Goal: Information Seeking & Learning: Learn about a topic

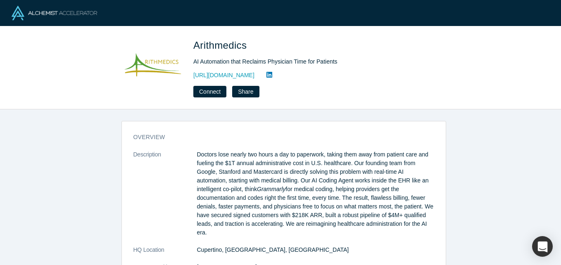
click at [354, 98] on div "Arithmedics AI Automation that Reclaims Physician Time for Patients https://ari…" at bounding box center [280, 67] width 561 height 83
click at [463, 170] on div "overview Description Doctors lose nearly two hours a day to paperwork, taking t…" at bounding box center [283, 190] width 567 height 162
drag, startPoint x: 248, startPoint y: 45, endPoint x: 196, endPoint y: 46, distance: 52.0
click at [196, 46] on span "Arithmedics" at bounding box center [221, 45] width 56 height 11
copy span "Arithmedics"
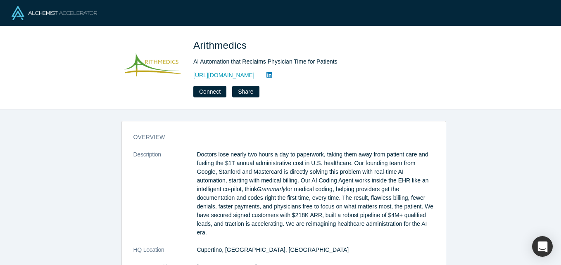
click at [134, 119] on div "overview Description Doctors lose nearly two hours a day to paperwork, taking t…" at bounding box center [283, 190] width 567 height 162
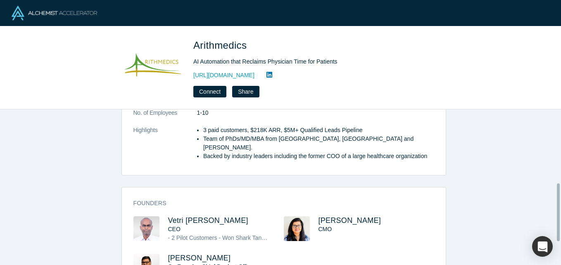
scroll to position [259, 0]
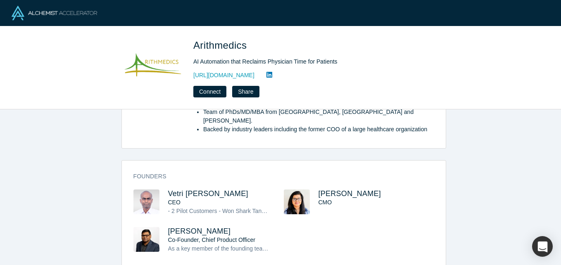
drag, startPoint x: 242, startPoint y: 173, endPoint x: 164, endPoint y: 176, distance: 78.1
click at [164, 190] on div "Vetri Venthan Elango CEO - 2 Pilot Customers - Won Shark Tank Competition at Am…" at bounding box center [208, 209] width 150 height 38
copy span "Vetri Venthan Elango"
click at [106, 181] on div "overview Description Doctors lose nearly two hours a day to paperwork, taking t…" at bounding box center [283, 190] width 567 height 162
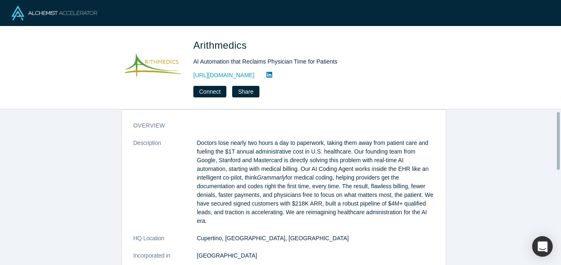
scroll to position [0, 0]
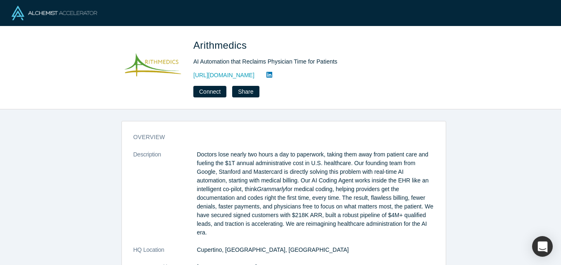
click at [90, 142] on div "overview Description Doctors lose nearly two hours a day to paperwork, taking t…" at bounding box center [283, 190] width 567 height 162
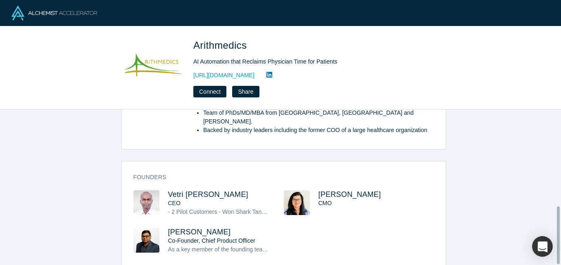
scroll to position [259, 0]
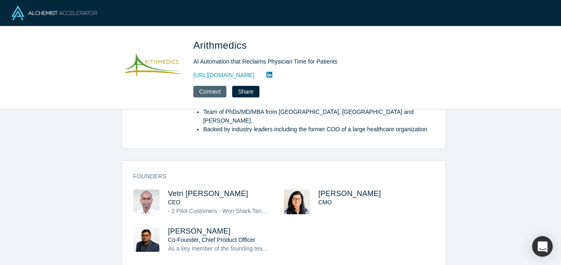
click at [215, 94] on button "Connect" at bounding box center [209, 92] width 33 height 12
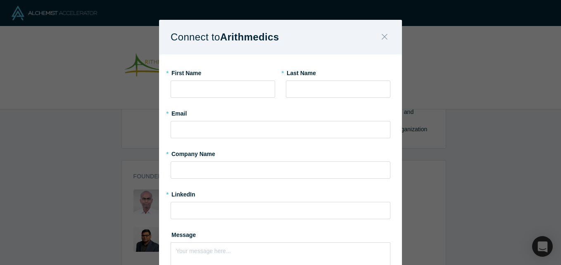
click at [382, 38] on icon "Close" at bounding box center [385, 36] width 6 height 9
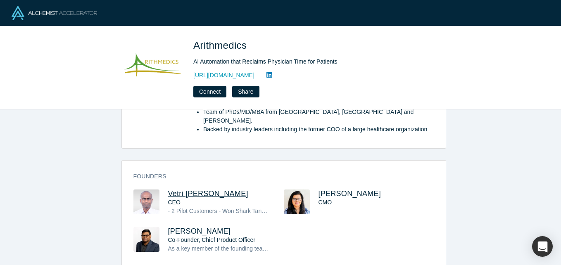
click at [190, 190] on span "Vetri Venthan Elango" at bounding box center [208, 194] width 80 height 8
drag, startPoint x: 415, startPoint y: 177, endPoint x: 313, endPoint y: 176, distance: 101.6
click at [313, 190] on div "Renumathy Dhanasekaran CMO" at bounding box center [359, 209] width 150 height 38
copy span "Renumathy Dhanasekaran"
click at [349, 201] on div "Renumathy Dhanasekaran CMO" at bounding box center [359, 209] width 150 height 38
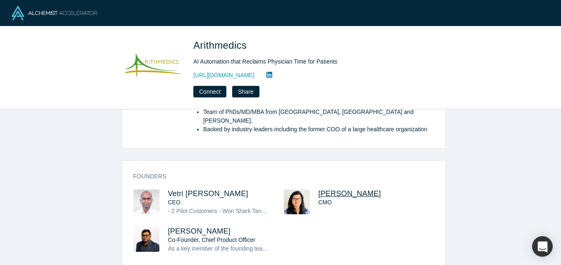
click at [336, 190] on span "Renumathy Dhanasekaran" at bounding box center [349, 194] width 63 height 8
drag, startPoint x: 215, startPoint y: 215, endPoint x: 161, endPoint y: 215, distance: 53.7
click at [161, 227] on div "Venu Appana Co-Founder, Chief Product Officer As a key member of the founding t…" at bounding box center [208, 246] width 150 height 38
copy span "Venu Appana"
click at [177, 227] on span "Venu Appana" at bounding box center [199, 231] width 63 height 8
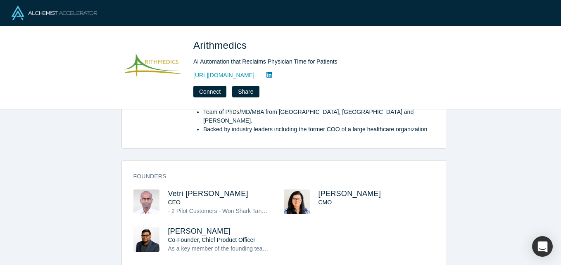
click at [112, 160] on div "overview Description Doctors lose nearly two hours a day to paperwork, taking t…" at bounding box center [283, 190] width 567 height 162
click at [220, 76] on link "https://arithmedics.com" at bounding box center [223, 75] width 61 height 9
click at [78, 189] on div "overview Description Doctors lose nearly two hours a day to paperwork, taking t…" at bounding box center [283, 190] width 567 height 162
click at [174, 227] on span "Venu Appana" at bounding box center [199, 231] width 63 height 8
click at [103, 158] on div "overview Description Doctors lose nearly two hours a day to paperwork, taking t…" at bounding box center [283, 190] width 567 height 162
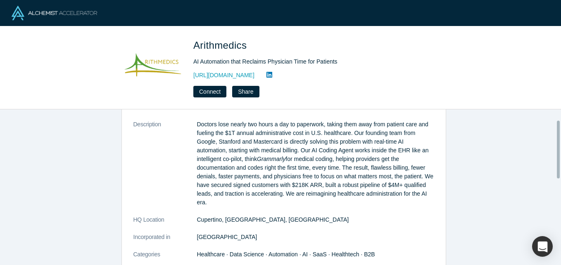
scroll to position [28, 0]
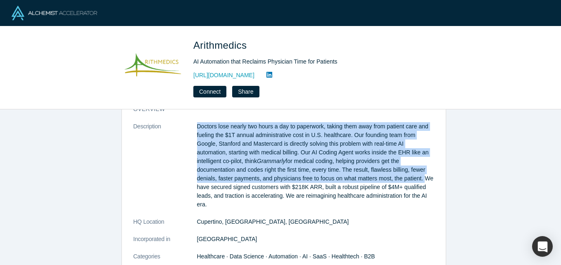
drag, startPoint x: 191, startPoint y: 121, endPoint x: 418, endPoint y: 180, distance: 235.0
click at [418, 180] on div "overview Description Doctors lose nearly two hours a day to paperwork, taking t…" at bounding box center [284, 239] width 324 height 280
copy dl "Doctors lose nearly two hours a day to paperwork, taking them away from patient…"
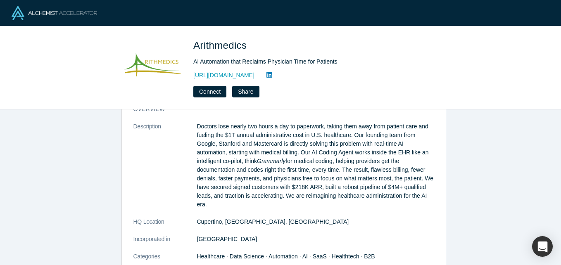
click at [95, 204] on div "overview Description Doctors lose nearly two hours a day to paperwork, taking t…" at bounding box center [283, 190] width 567 height 162
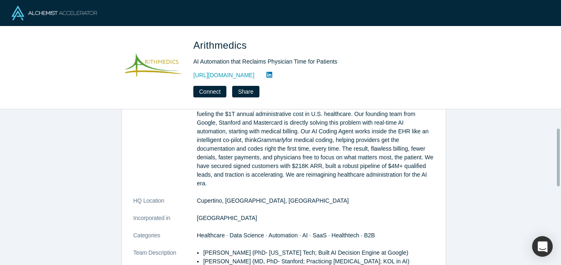
scroll to position [50, 0]
click at [104, 174] on div "overview Description Doctors lose nearly two hours a day to paperwork, taking t…" at bounding box center [283, 190] width 567 height 162
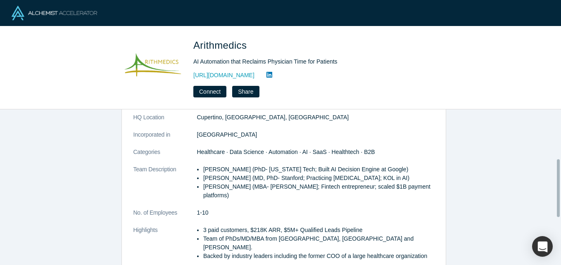
scroll to position [132, 0]
drag, startPoint x: 194, startPoint y: 151, endPoint x: 222, endPoint y: 150, distance: 27.3
click at [222, 150] on span "Healthcare · Data Science · Automation · AI · SaaS · Healthtech · B2B" at bounding box center [286, 152] width 178 height 7
click at [37, 185] on div "overview Description Doctors lose nearly two hours a day to paperwork, taking t…" at bounding box center [283, 190] width 567 height 162
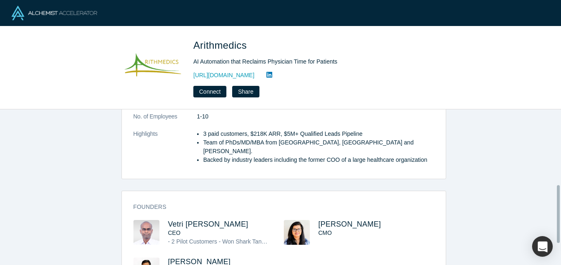
scroll to position [259, 0]
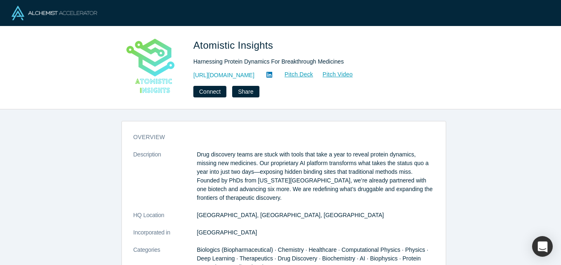
click at [68, 165] on div "overview Description Drug discovery teams are stuck with tools that take a year…" at bounding box center [283, 190] width 567 height 162
click at [71, 164] on div "overview Description Drug discovery teams are stuck with tools that take a year…" at bounding box center [283, 190] width 567 height 162
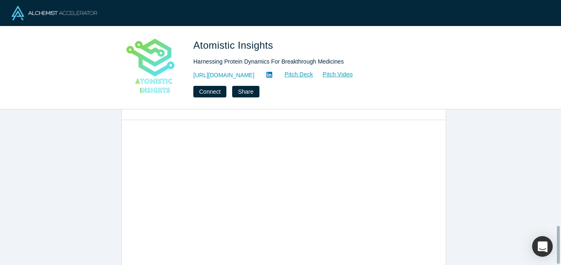
scroll to position [478, 0]
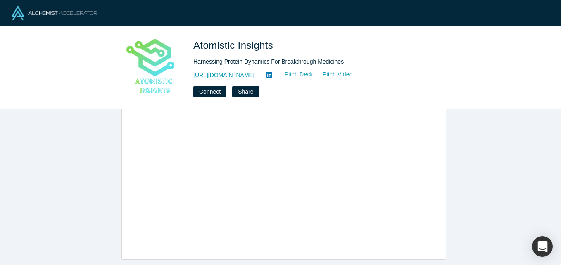
click at [313, 76] on link "Pitch Deck" at bounding box center [294, 74] width 38 height 9
click at [77, 140] on div "overview Description Drug discovery teams are stuck with tools that take a year…" at bounding box center [283, 190] width 567 height 162
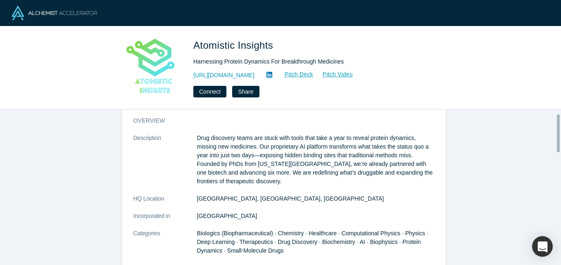
scroll to position [0, 0]
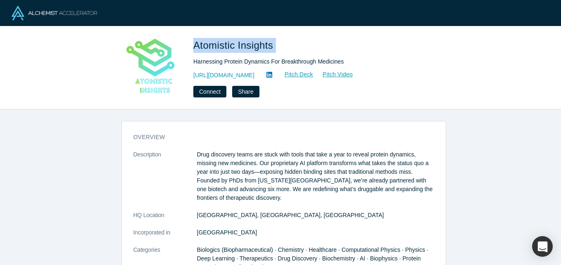
drag, startPoint x: 281, startPoint y: 46, endPoint x: 194, endPoint y: 43, distance: 86.7
click at [194, 43] on h1 "Atomistic Insights" at bounding box center [308, 45] width 231 height 15
copy span "Atomistic Insights"
click at [176, 184] on dt "Description" at bounding box center [165, 180] width 64 height 61
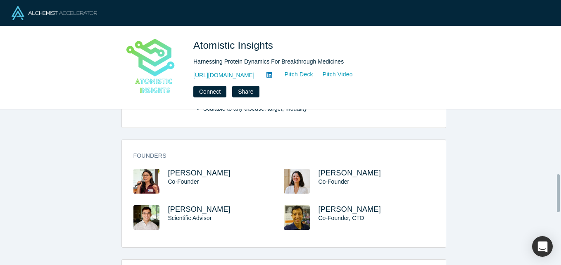
scroll to position [297, 0]
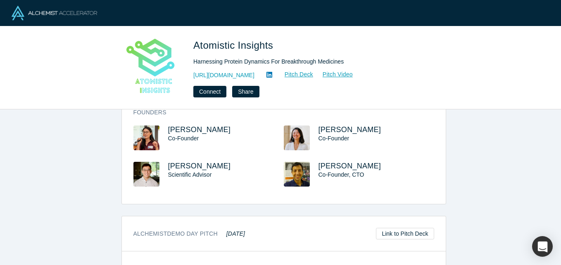
click at [90, 173] on div "overview Description Drug discovery teams are stuck with tools that take a year…" at bounding box center [283, 190] width 567 height 162
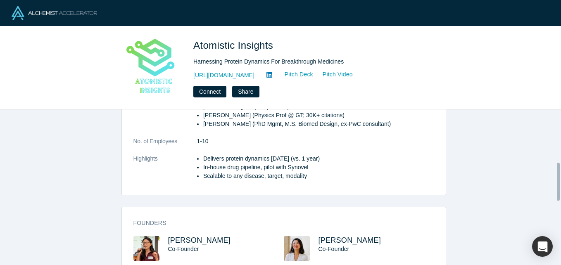
scroll to position [149, 0]
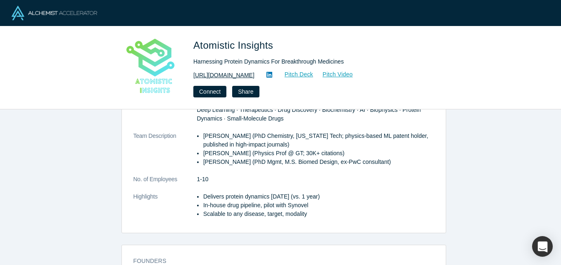
click at [254, 77] on link "https://www.atomisticinsights.com/" at bounding box center [223, 75] width 61 height 9
click at [71, 159] on div "overview Description Drug discovery teams are stuck with tools that take a year…" at bounding box center [283, 190] width 567 height 162
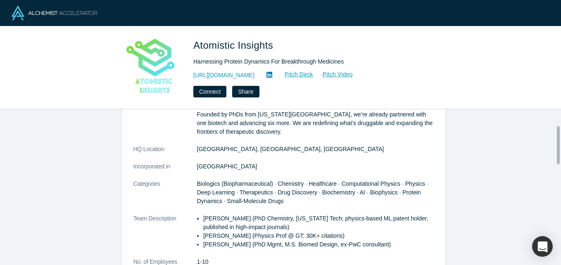
scroll to position [50, 0]
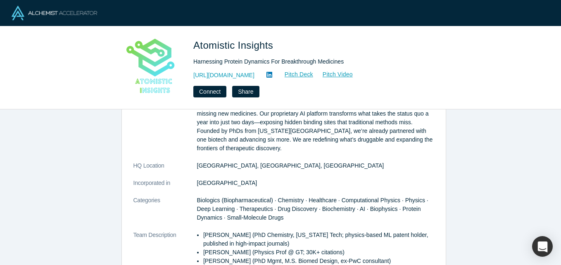
click at [372, 176] on dl "Description Drug discovery teams are stuck with tools that take a year to revea…" at bounding box center [283, 213] width 301 height 225
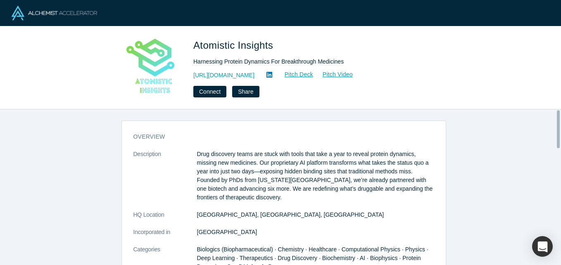
scroll to position [0, 0]
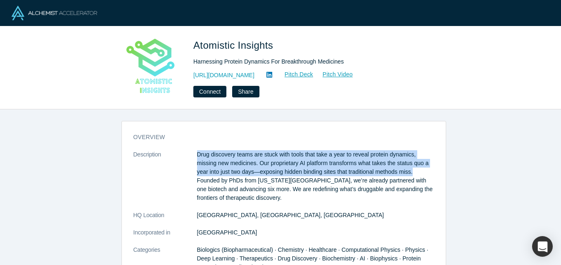
drag, startPoint x: 411, startPoint y: 171, endPoint x: 190, endPoint y: 152, distance: 221.7
click at [190, 152] on dl "Description Drug discovery teams are stuck with tools that take a year to revea…" at bounding box center [283, 262] width 301 height 225
copy dl "Drug discovery teams are stuck with tools that take a year to reveal protein dy…"
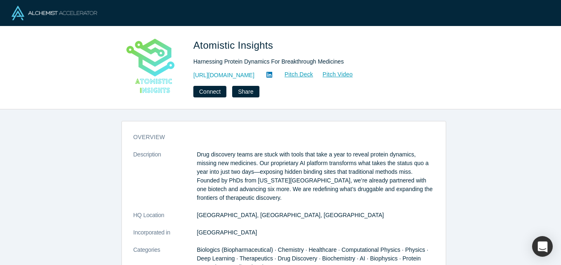
click at [44, 185] on div "overview Description Drug discovery teams are stuck with tools that take a year…" at bounding box center [283, 190] width 567 height 162
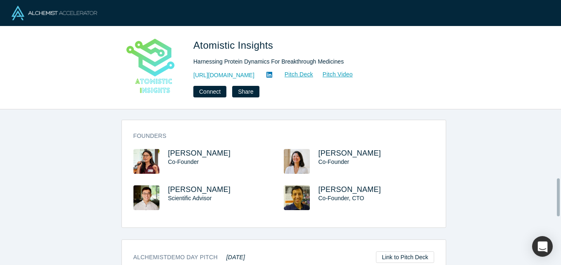
scroll to position [264, 0]
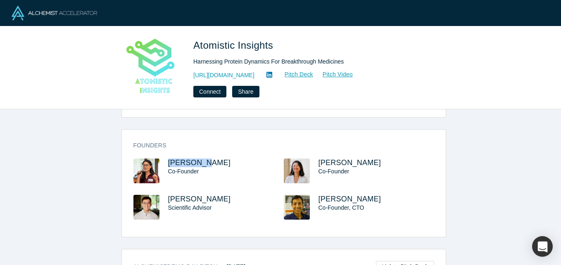
drag, startPoint x: 215, startPoint y: 164, endPoint x: 163, endPoint y: 163, distance: 52.0
click at [163, 163] on div "Katie Kuo Co-Founder" at bounding box center [208, 177] width 150 height 36
copy span "Katie Kuo"
click at [183, 165] on span "Katie Kuo" at bounding box center [199, 163] width 63 height 8
click at [255, 176] on div "Katie Kuo Co-Founder" at bounding box center [226, 171] width 116 height 25
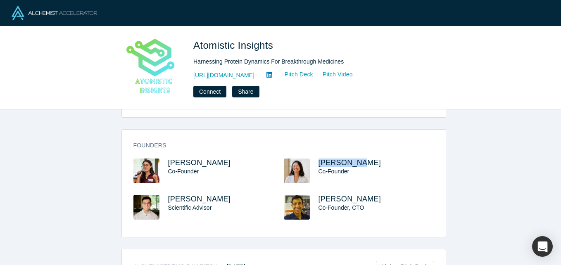
drag, startPoint x: 358, startPoint y: 160, endPoint x: 311, endPoint y: 158, distance: 46.7
click at [311, 158] on div "Founders Katie Kuo Co-Founder Shiyao Bao Co-Founder Andrew Pang Scientific Advi…" at bounding box center [284, 186] width 324 height 102
copy span "Shiyao Bao"
click at [413, 180] on div "Shiyao Bao Co-Founder" at bounding box center [376, 171] width 116 height 25
click at [346, 163] on span "Shiyao Bao" at bounding box center [349, 163] width 63 height 8
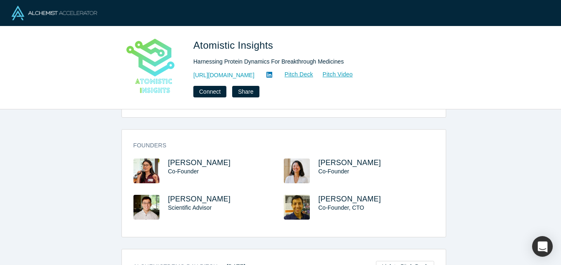
click at [61, 237] on div "overview Description Drug discovery teams are stuck with tools that take a year…" at bounding box center [283, 190] width 567 height 162
drag, startPoint x: 362, startPoint y: 198, endPoint x: 313, endPoint y: 196, distance: 48.8
click at [313, 196] on div "JC Gumbart Co-Founder, CTO" at bounding box center [359, 213] width 150 height 36
copy span "JC Gumbart"
click at [349, 198] on span "JC Gumbart" at bounding box center [349, 199] width 63 height 8
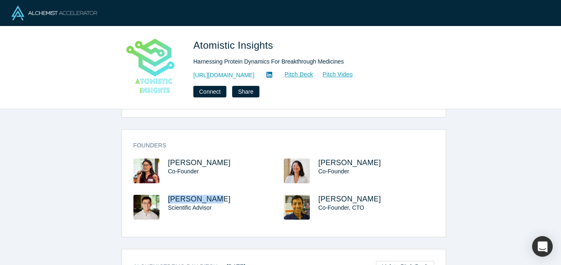
drag, startPoint x: 213, startPoint y: 199, endPoint x: 164, endPoint y: 198, distance: 49.6
click at [164, 198] on div "Andrew Pang Scientific Advisor" at bounding box center [208, 213] width 150 height 36
copy span "Andrew Pang"
click at [181, 200] on span "Andrew Pang" at bounding box center [199, 199] width 63 height 8
click at [71, 167] on div "overview Description Drug discovery teams are stuck with tools that take a year…" at bounding box center [283, 190] width 567 height 162
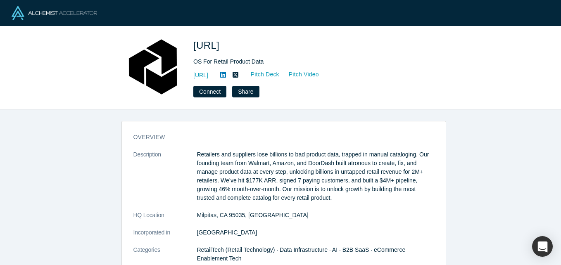
click at [82, 119] on div "overview Description Retailers and suppliers lose billions to bad product data,…" at bounding box center [283, 190] width 567 height 162
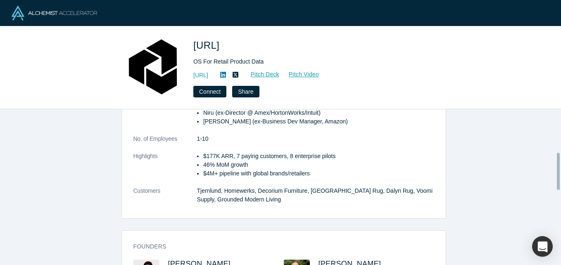
scroll to position [182, 0]
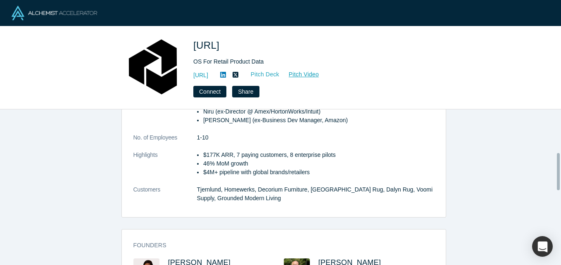
click at [280, 74] on link "Pitch Deck" at bounding box center [261, 74] width 38 height 9
click at [125, 183] on div "overview Description Retailers and suppliers lose billions to bad product data,…" at bounding box center [284, 81] width 324 height 272
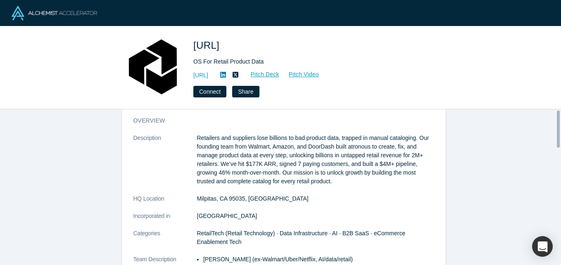
scroll to position [0, 0]
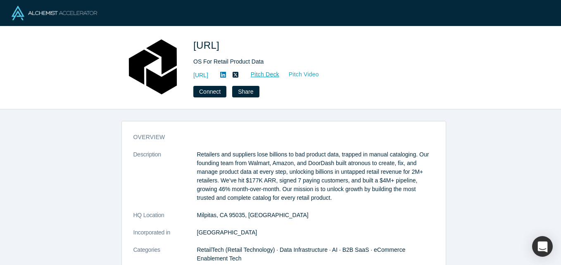
click at [319, 77] on link "Pitch Video" at bounding box center [300, 74] width 40 height 9
click at [95, 202] on div "overview Description Retailers and suppliers lose billions to bad product data,…" at bounding box center [283, 190] width 567 height 162
click at [456, 188] on div "overview Description Retailers and suppliers lose billions to bad product data,…" at bounding box center [283, 190] width 567 height 162
click at [83, 154] on div "overview Description Retailers and suppliers lose billions to bad product data,…" at bounding box center [283, 190] width 567 height 162
drag, startPoint x: 250, startPoint y: 40, endPoint x: 192, endPoint y: 49, distance: 58.0
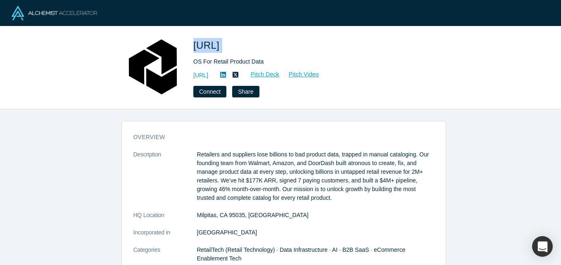
click at [192, 49] on div "Atronous.ai OS For Retail Product Data https://atronous.ai Pitch Deck Pitch Vid…" at bounding box center [280, 67] width 325 height 59
copy span "Atronous.ai"
click at [83, 156] on div "overview Description Retailers and suppliers lose billions to bad product data,…" at bounding box center [283, 190] width 567 height 162
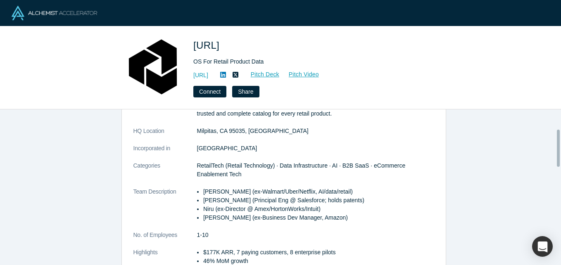
scroll to position [82, 0]
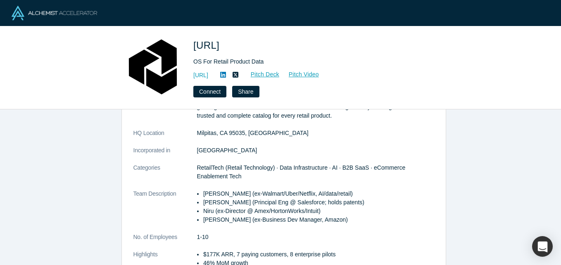
click at [69, 198] on div "overview Description Retailers and suppliers lose billions to bad product data,…" at bounding box center [283, 190] width 567 height 162
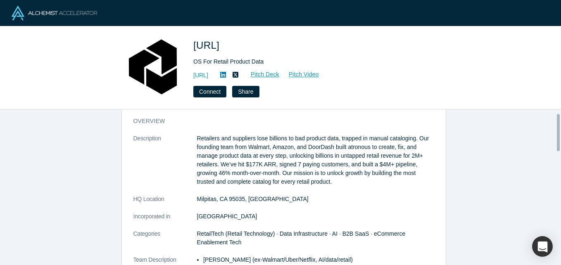
scroll to position [0, 0]
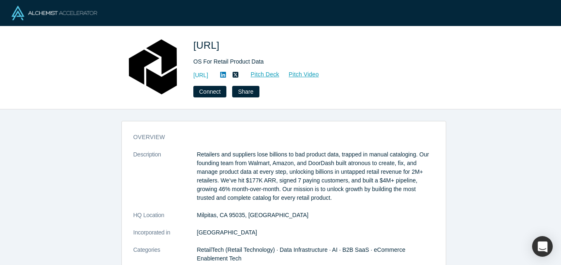
click at [488, 204] on div "overview Description Retailers and suppliers lose billions to bad product data,…" at bounding box center [283, 190] width 567 height 162
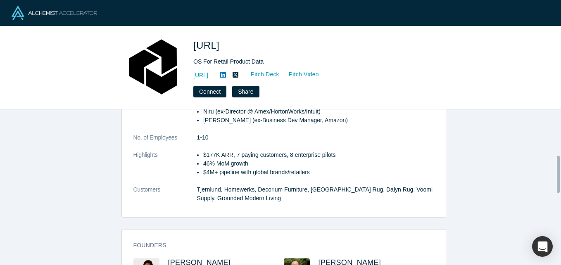
scroll to position [198, 0]
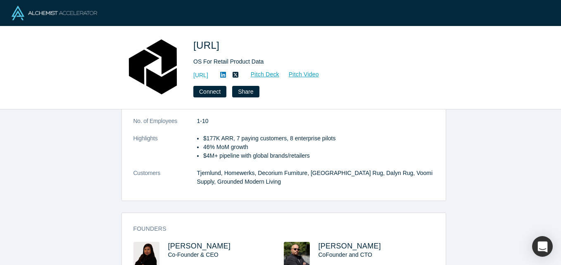
click at [78, 143] on div "overview Description Retailers and suppliers lose billions to bad product data,…" at bounding box center [283, 190] width 567 height 162
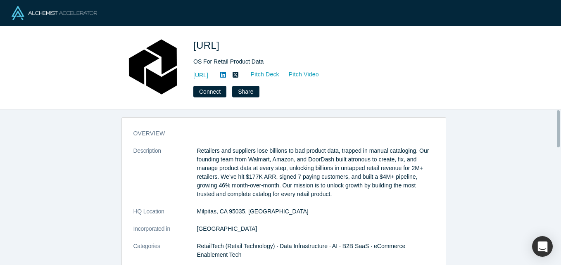
scroll to position [0, 0]
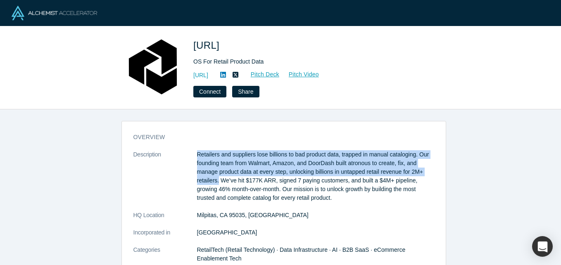
drag, startPoint x: 216, startPoint y: 179, endPoint x: 192, endPoint y: 158, distance: 31.6
copy dl "Retailers and suppliers lose billions to bad product data, trapped in manual ca…"
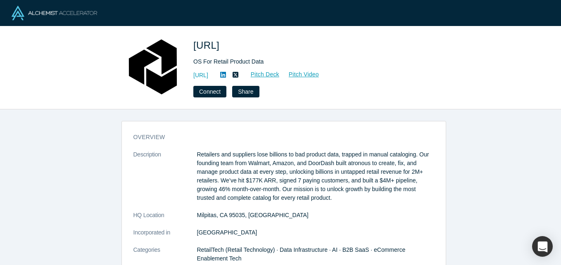
click at [109, 161] on div "overview Description Retailers and suppliers lose billions to bad product data,…" at bounding box center [283, 190] width 567 height 162
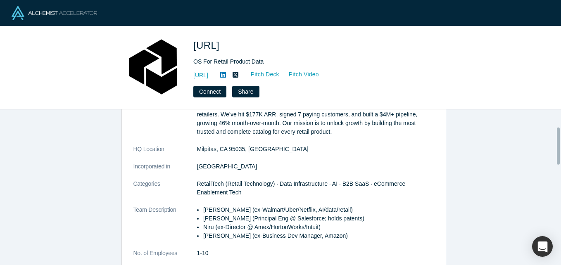
scroll to position [83, 0]
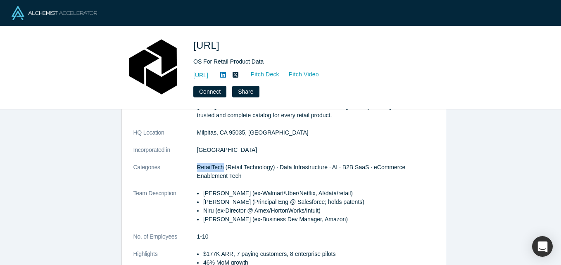
drag, startPoint x: 194, startPoint y: 166, endPoint x: 219, endPoint y: 164, distance: 25.3
click at [219, 164] on span "RetailTech (Retail Technology) · Data Infrastructure · AI · B2B SaaS · eCommerc…" at bounding box center [301, 171] width 209 height 15
copy span "RetailTech"
click at [208, 75] on link "https://atronous.ai" at bounding box center [200, 75] width 15 height 9
click at [96, 198] on div "overview Description Retailers and suppliers lose billions to bad product data,…" at bounding box center [283, 190] width 567 height 162
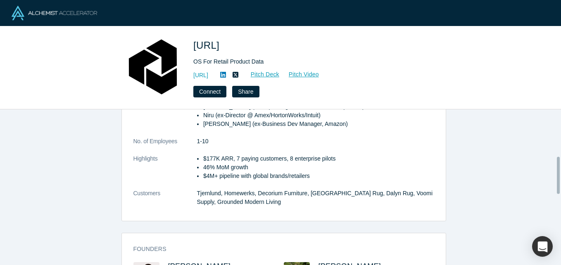
scroll to position [198, 0]
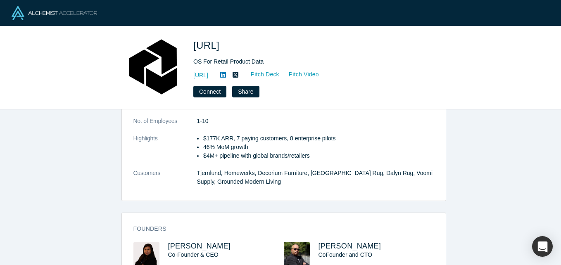
click at [97, 192] on div "overview Description Retailers and suppliers lose billions to bad product data,…" at bounding box center [283, 190] width 567 height 162
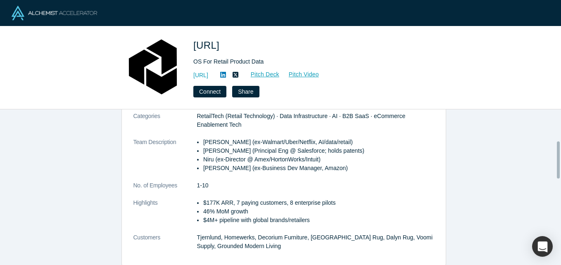
scroll to position [132, 0]
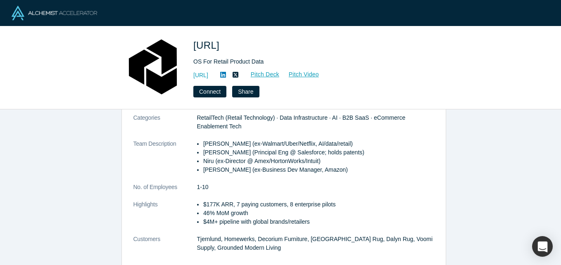
click at [99, 166] on div "overview Description Retailers and suppliers lose billions to bad product data,…" at bounding box center [283, 190] width 567 height 162
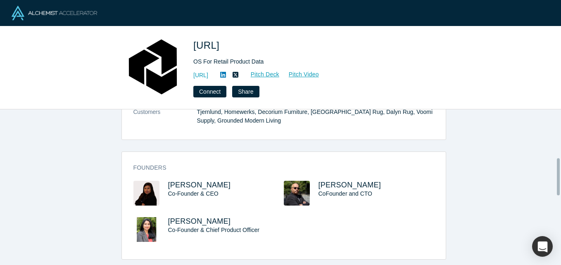
scroll to position [281, 0]
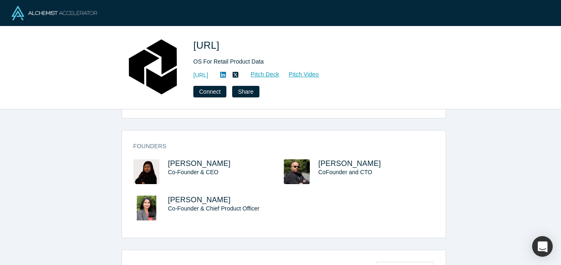
drag, startPoint x: 230, startPoint y: 162, endPoint x: 161, endPoint y: 165, distance: 69.0
click at [161, 165] on div "Jayashree Dutta Co-Founder & CEO" at bounding box center [208, 177] width 150 height 36
copy span "Jayashree Dutta"
click at [110, 212] on div "overview Description Retailers and suppliers lose billions to bad product data,…" at bounding box center [283, 190] width 567 height 162
click at [194, 166] on span "Jayashree Dutta" at bounding box center [199, 163] width 63 height 8
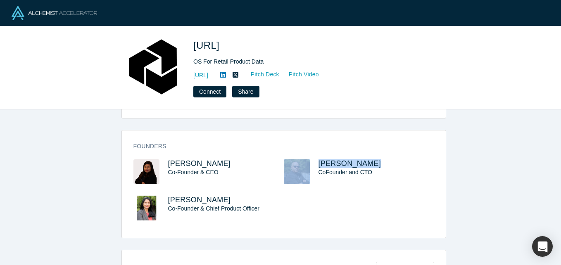
drag, startPoint x: 377, startPoint y: 159, endPoint x: 310, endPoint y: 162, distance: 67.4
click at [310, 162] on div "Founders Jayashree Dutta Co-Founder & CEO Surajit Dutta CoFounder and CTO Niru …" at bounding box center [284, 187] width 324 height 102
copy div "Surajit Dutta"
click at [351, 164] on span "Surajit Dutta" at bounding box center [349, 163] width 63 height 8
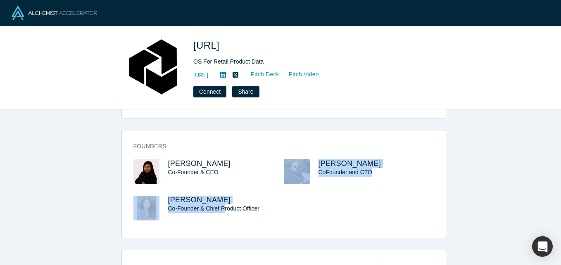
drag, startPoint x: 221, startPoint y: 194, endPoint x: 220, endPoint y: 206, distance: 11.3
click at [220, 206] on div "Jayashree Dutta Co-Founder & CEO Surajit Dutta CoFounder and CTO Niru Anisetti …" at bounding box center [283, 195] width 301 height 73
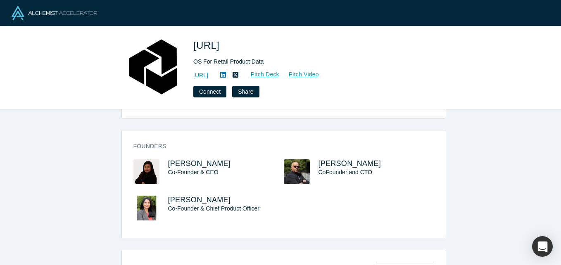
click at [49, 189] on div "overview Description Retailers and suppliers lose billions to bad product data,…" at bounding box center [283, 190] width 567 height 162
drag, startPoint x: 212, startPoint y: 198, endPoint x: 166, endPoint y: 200, distance: 46.3
click at [168, 200] on h3 "Niru Anisetti" at bounding box center [218, 200] width 101 height 9
copy span "Niru Anisetti"
click at [195, 202] on span "Niru Anisetti" at bounding box center [199, 200] width 63 height 8
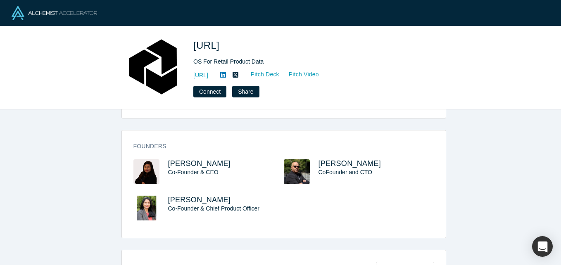
click at [24, 216] on div "overview Description Retailers and suppliers lose billions to bad product data,…" at bounding box center [283, 190] width 567 height 162
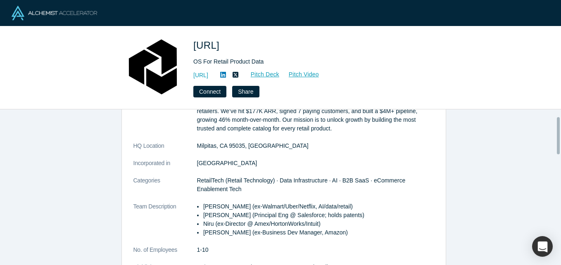
scroll to position [0, 0]
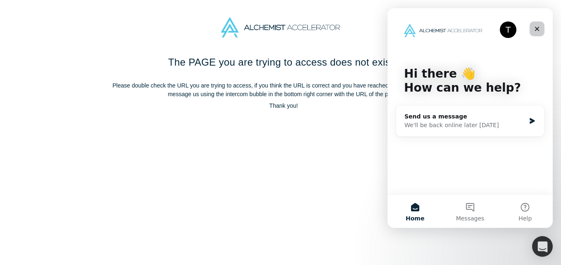
click at [536, 28] on icon "Close" at bounding box center [537, 29] width 5 height 5
